Goal: Transaction & Acquisition: Purchase product/service

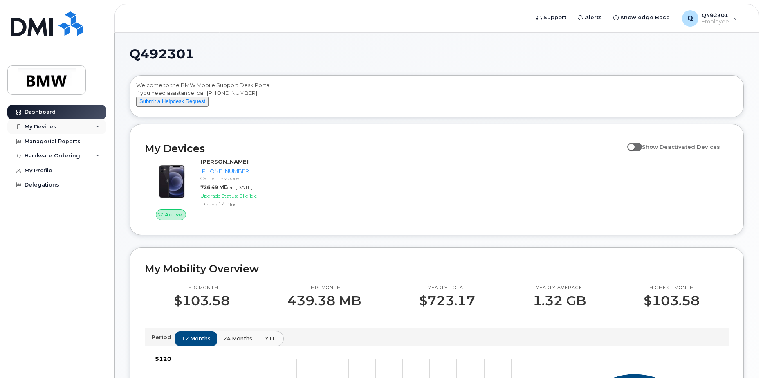
click at [86, 127] on div "My Devices" at bounding box center [56, 126] width 99 height 15
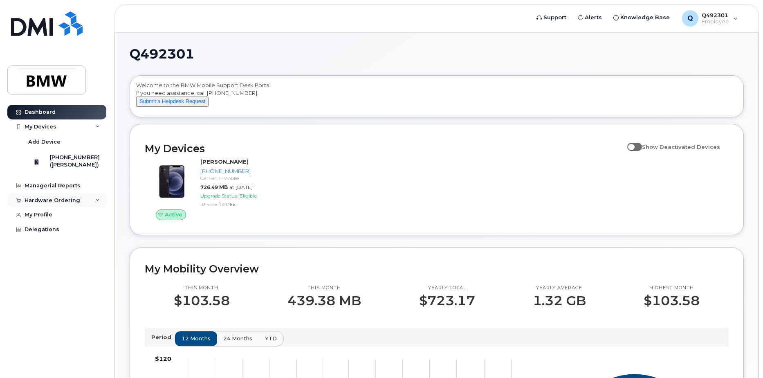
click at [86, 207] on div "Hardware Ordering" at bounding box center [56, 200] width 99 height 15
click at [42, 235] on div "New Order" at bounding box center [43, 230] width 31 height 7
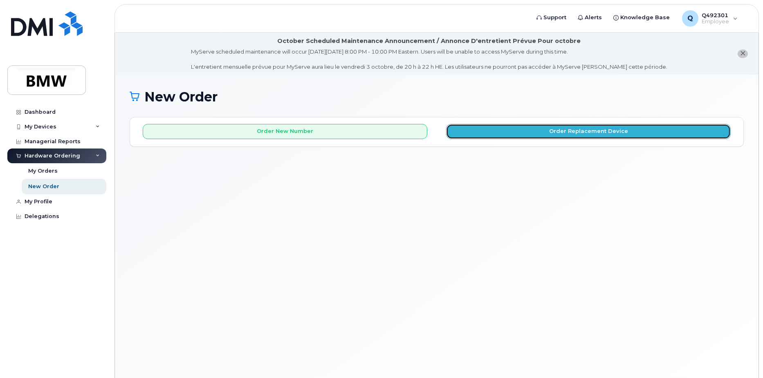
click at [554, 135] on button "Order Replacement Device" at bounding box center [588, 131] width 285 height 15
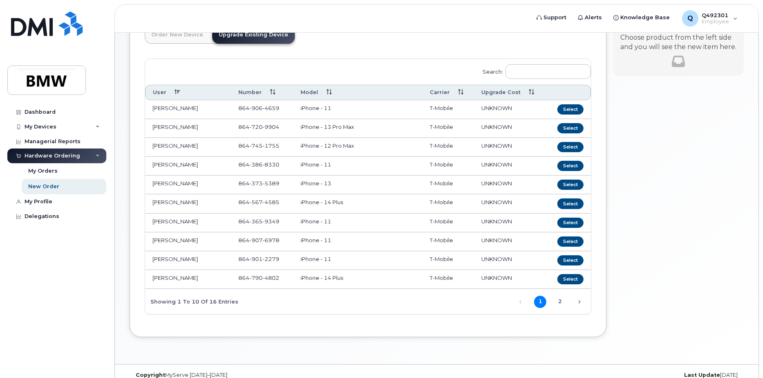
scroll to position [119, 0]
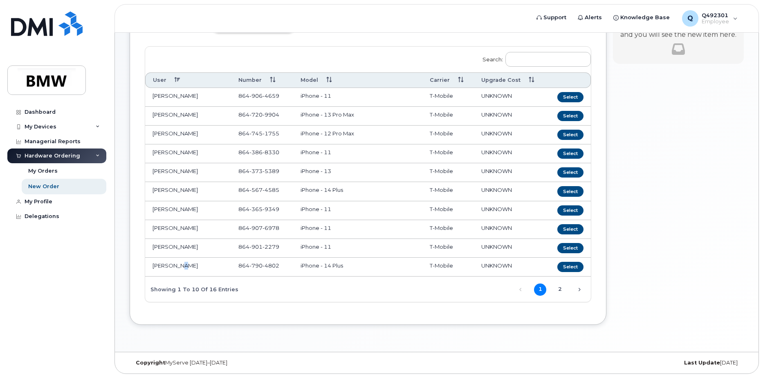
click at [177, 264] on td "[PERSON_NAME]" at bounding box center [188, 267] width 86 height 19
click at [570, 268] on button "Select" at bounding box center [570, 267] width 26 height 10
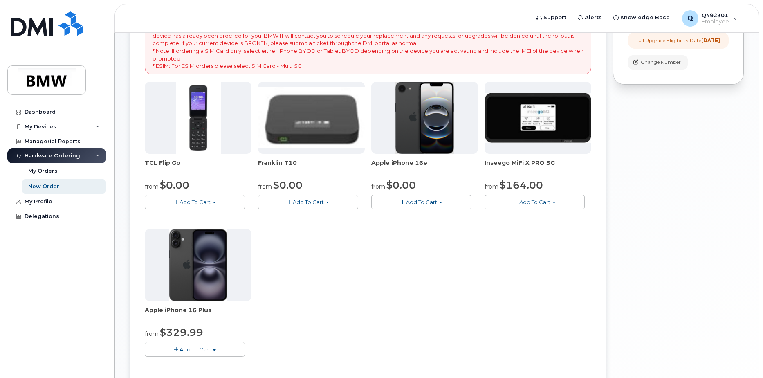
scroll to position [200, 0]
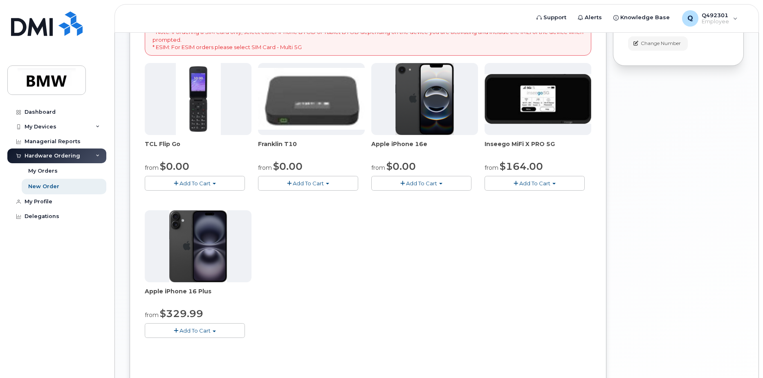
drag, startPoint x: 212, startPoint y: 290, endPoint x: 137, endPoint y: 289, distance: 74.8
click at [137, 289] on div "Order New Device Upgrade Existing Device Order new device and new line Order ne…" at bounding box center [368, 155] width 477 height 476
click at [215, 293] on span "Apple iPhone 16 Plus" at bounding box center [198, 295] width 107 height 16
drag, startPoint x: 208, startPoint y: 292, endPoint x: 171, endPoint y: 292, distance: 37.6
click at [171, 292] on span "Apple iPhone 16 Plus" at bounding box center [198, 295] width 107 height 16
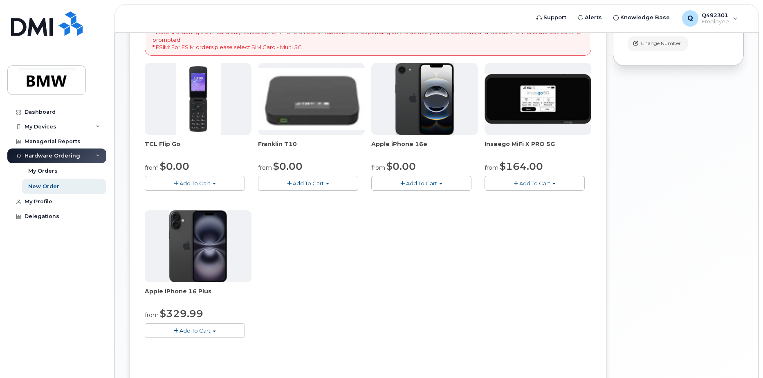
drag, startPoint x: 171, startPoint y: 292, endPoint x: 308, endPoint y: 260, distance: 141.3
click at [308, 260] on div "TCL Flip Go from $0.00 Add To Cart $0.00 - 30 month Upgrade $96.00 - Full Price…" at bounding box center [368, 207] width 446 height 288
click at [657, 242] on div "Your Cart is Empty! Choose product from the left side and you will see the new …" at bounding box center [678, 161] width 131 height 488
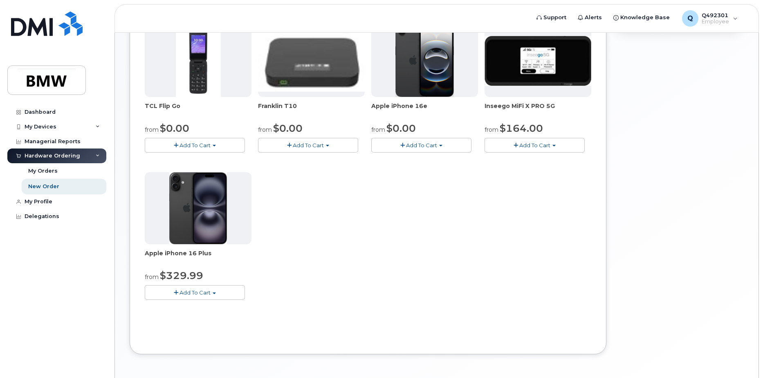
scroll to position [245, 0]
